Goal: Transaction & Acquisition: Purchase product/service

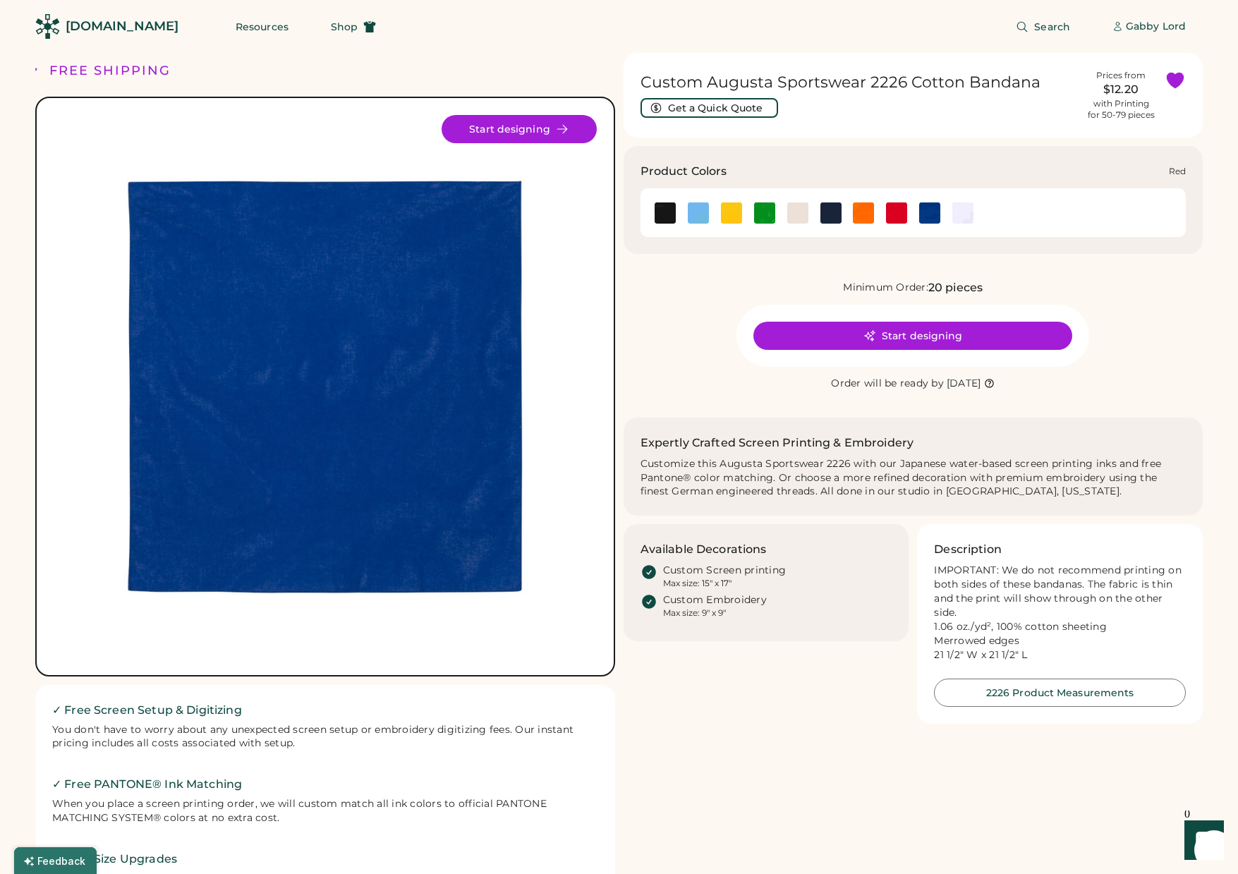
click at [892, 214] on img at bounding box center [896, 212] width 21 height 21
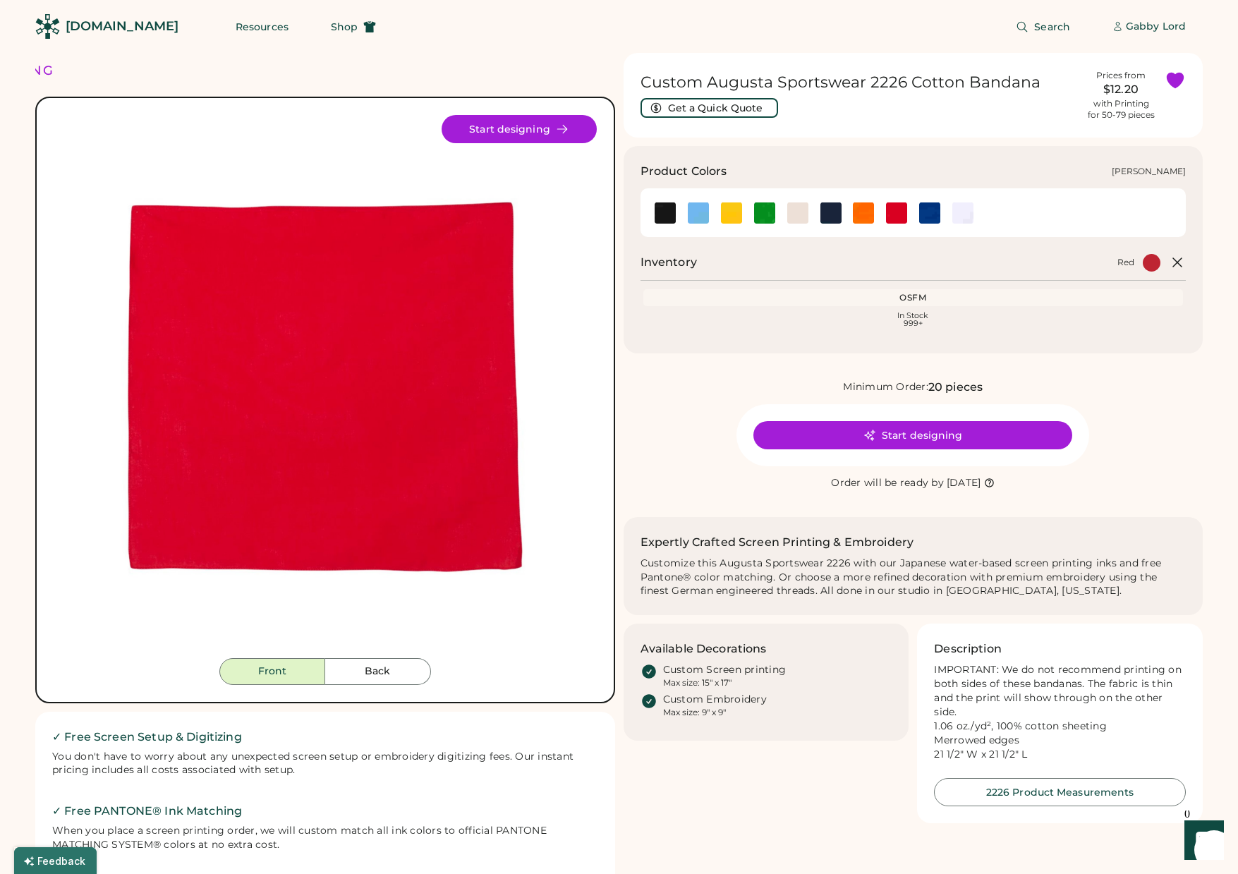
click at [764, 214] on img at bounding box center [764, 212] width 21 height 21
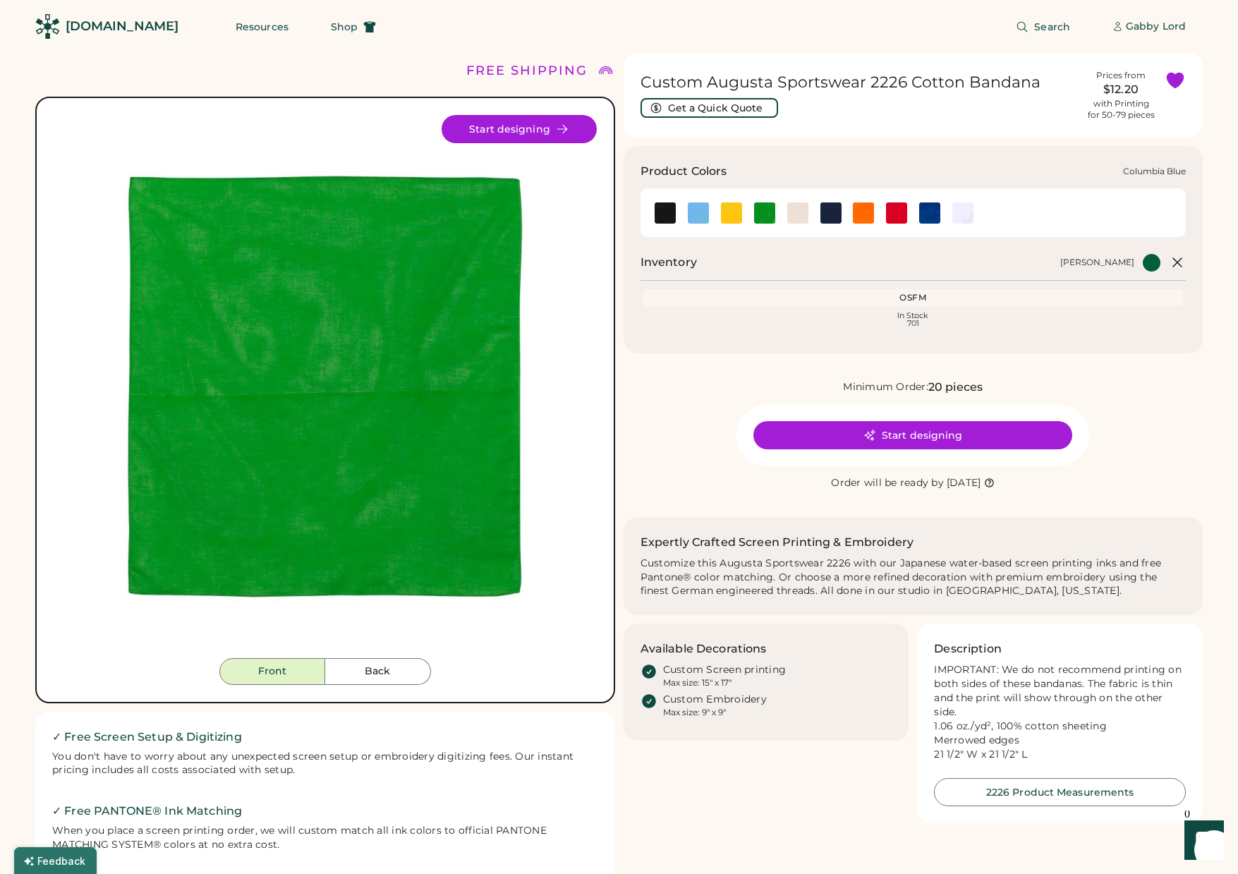
click at [704, 214] on img at bounding box center [698, 212] width 21 height 21
